Goal: Communication & Community: Participate in discussion

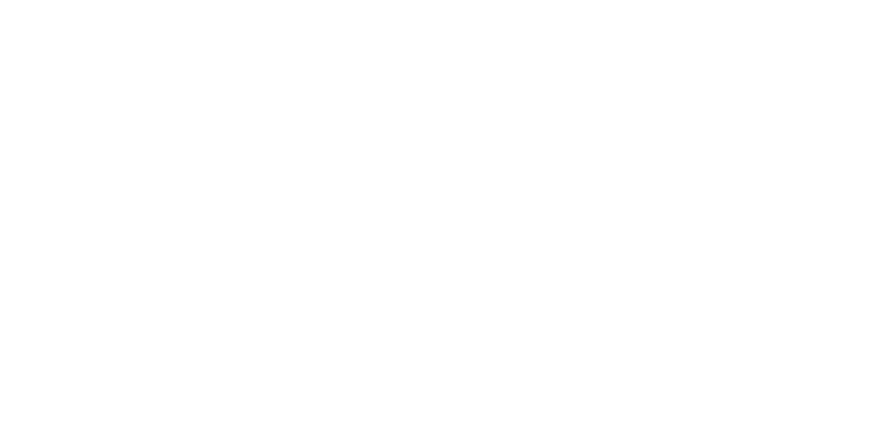
scroll to position [363, 0]
click at [549, 342] on icon "button" at bounding box center [545, 343] width 7 height 7
click at [436, 215] on button "Clock Off" at bounding box center [398, 219] width 76 height 22
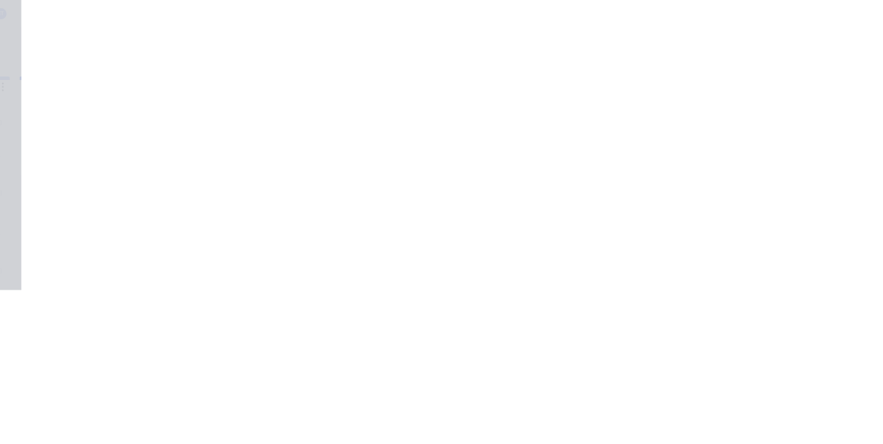
click at [128, 190] on div "Tracking" at bounding box center [109, 190] width 38 height 12
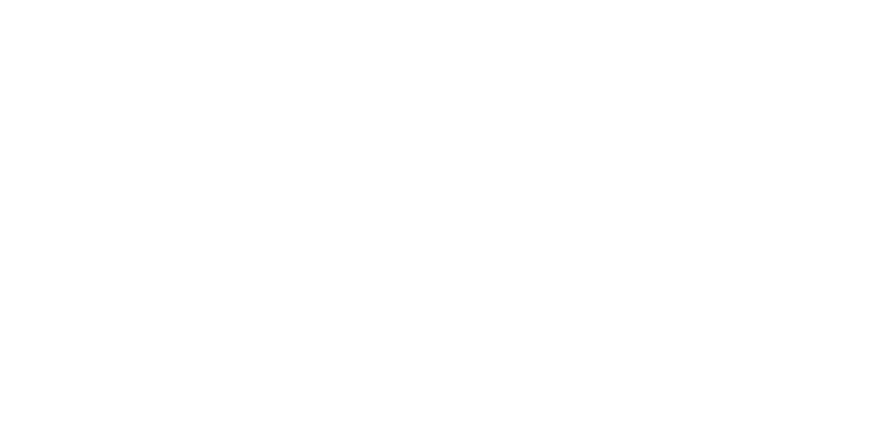
click at [738, 75] on button "Close" at bounding box center [713, 77] width 50 height 22
click at [144, 124] on div "Collaborate" at bounding box center [117, 121] width 55 height 12
click at [621, 413] on div at bounding box center [444, 406] width 354 height 14
click at [776, 416] on button "Send" at bounding box center [749, 405] width 55 height 21
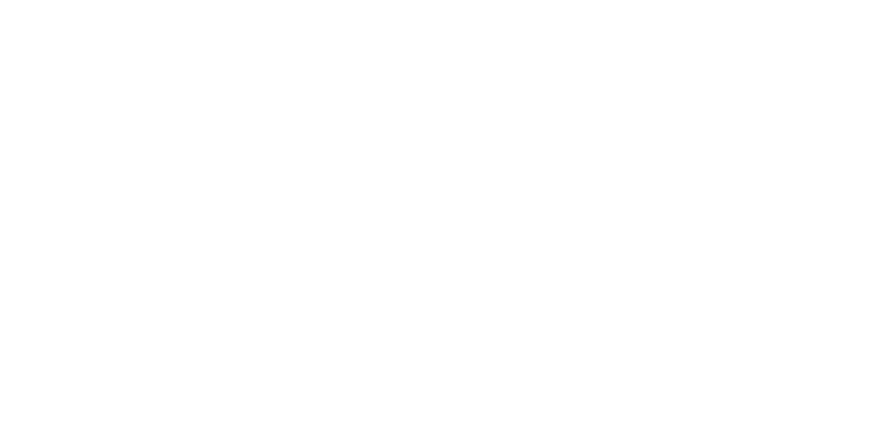
scroll to position [101, 0]
click at [738, 77] on button "Close" at bounding box center [713, 77] width 50 height 22
